Goal: Download file/media

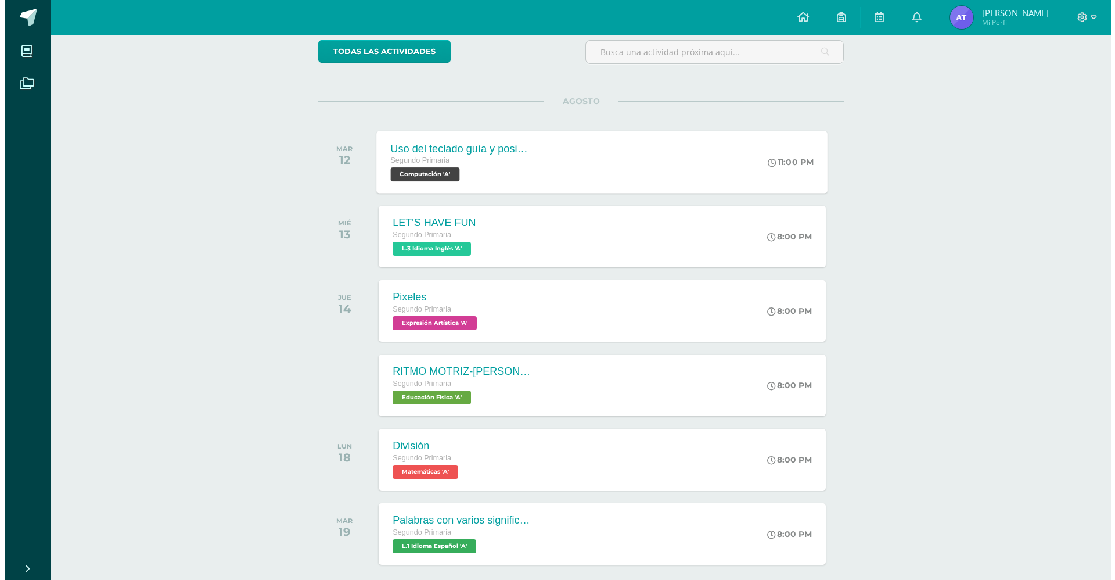
scroll to position [40, 0]
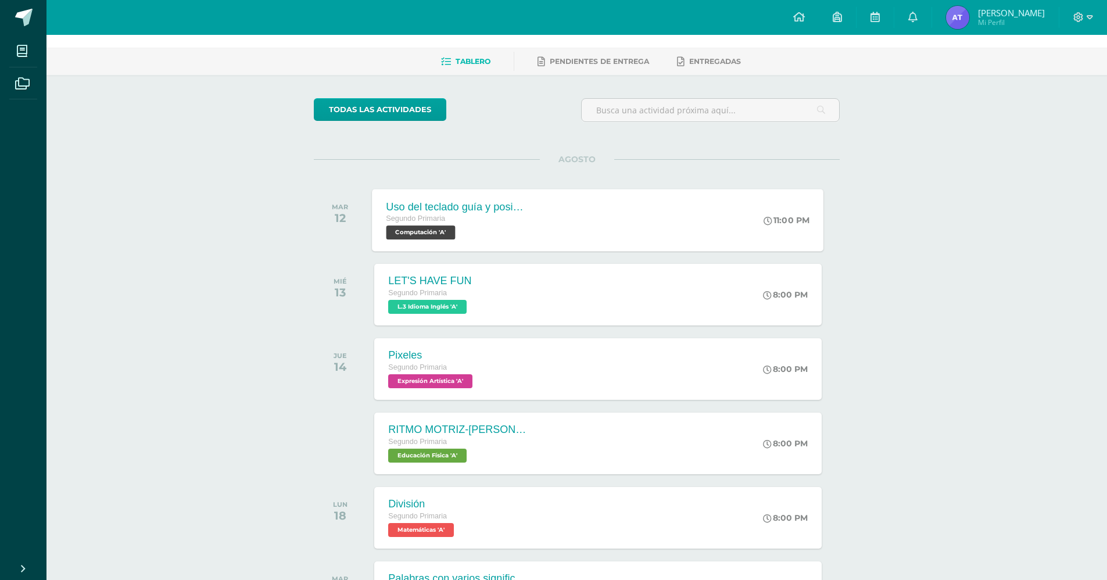
click at [530, 225] on div "Uso del teclado guía y posicionamiento de manos [PERSON_NAME] Segundo Primaria …" at bounding box center [456, 220] width 169 height 62
click at [0, 0] on h2 "Uso del teclado guía y posicionamiento de manos [PERSON_NAME]" at bounding box center [0, 0] width 0 height 0
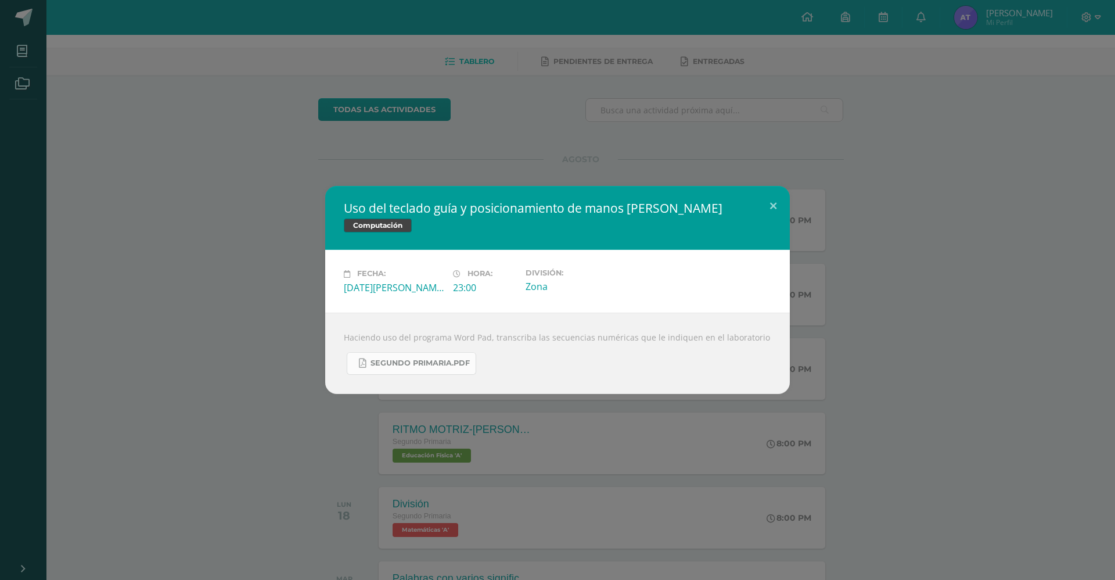
click at [424, 364] on span "Segundo Primaria.pdf" at bounding box center [420, 362] width 99 height 9
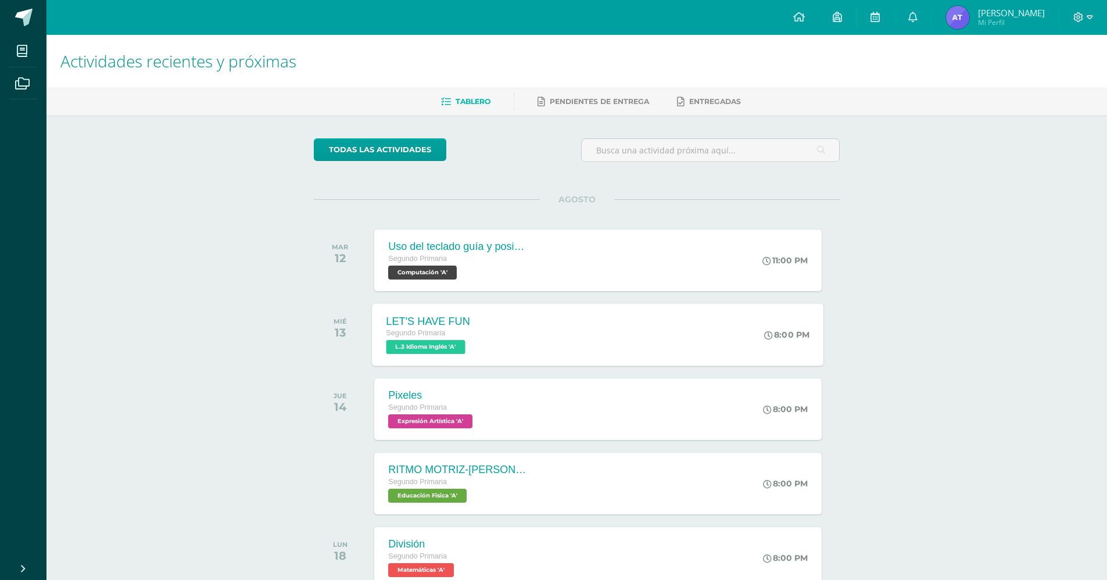
click at [580, 335] on div "LET'S HAVE FUN Segundo Primaria L.3 Idioma Inglés 'A' 8:00 PM LET'S HAVE FUN L.…" at bounding box center [597, 334] width 451 height 62
click at [0, 0] on div "Cargando contenido" at bounding box center [0, 0] width 0 height 0
